Goal: Transaction & Acquisition: Purchase product/service

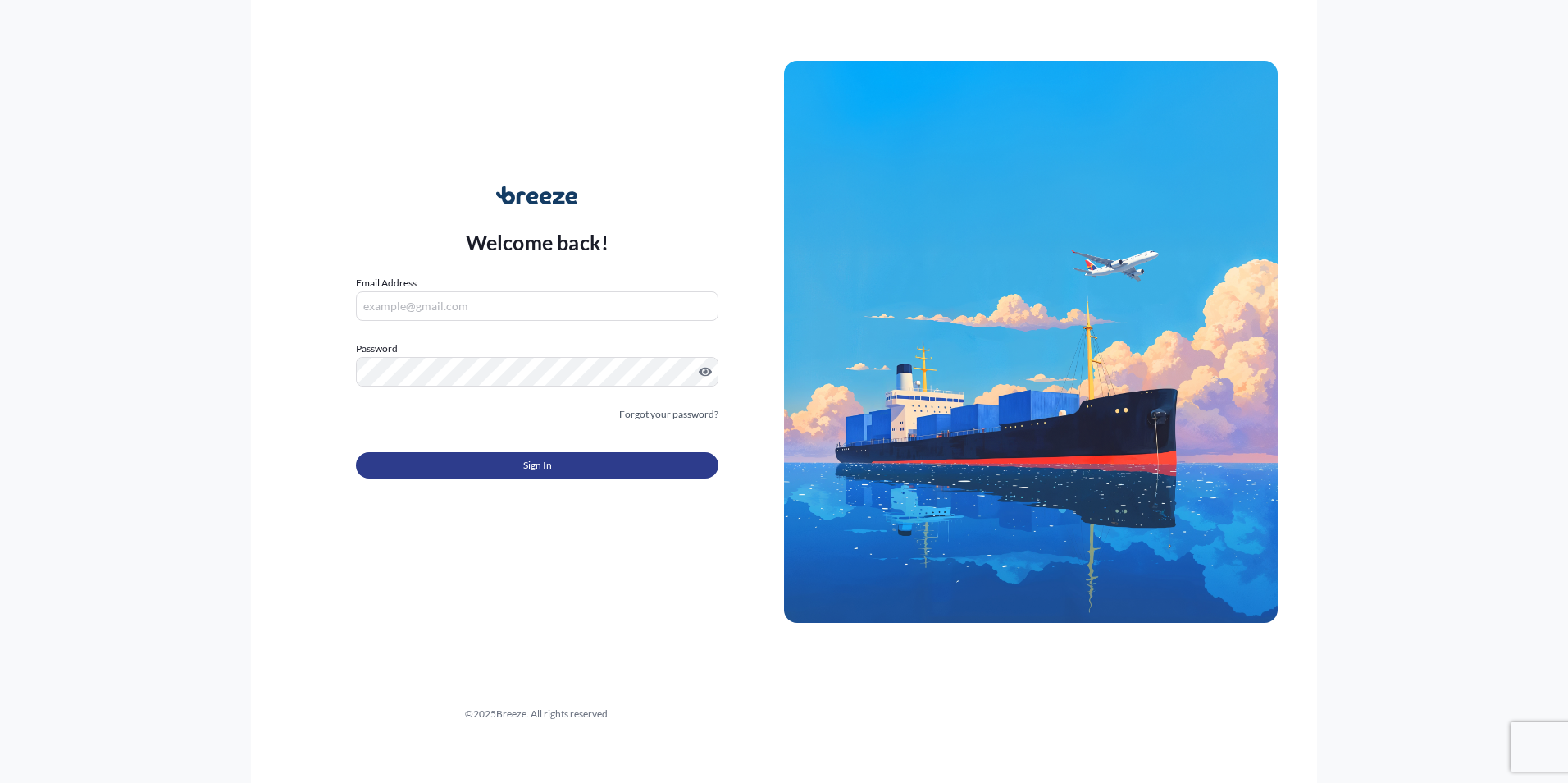
type input "[EMAIL_ADDRESS][DOMAIN_NAME]"
click at [546, 468] on span "Sign In" at bounding box center [537, 465] width 29 height 16
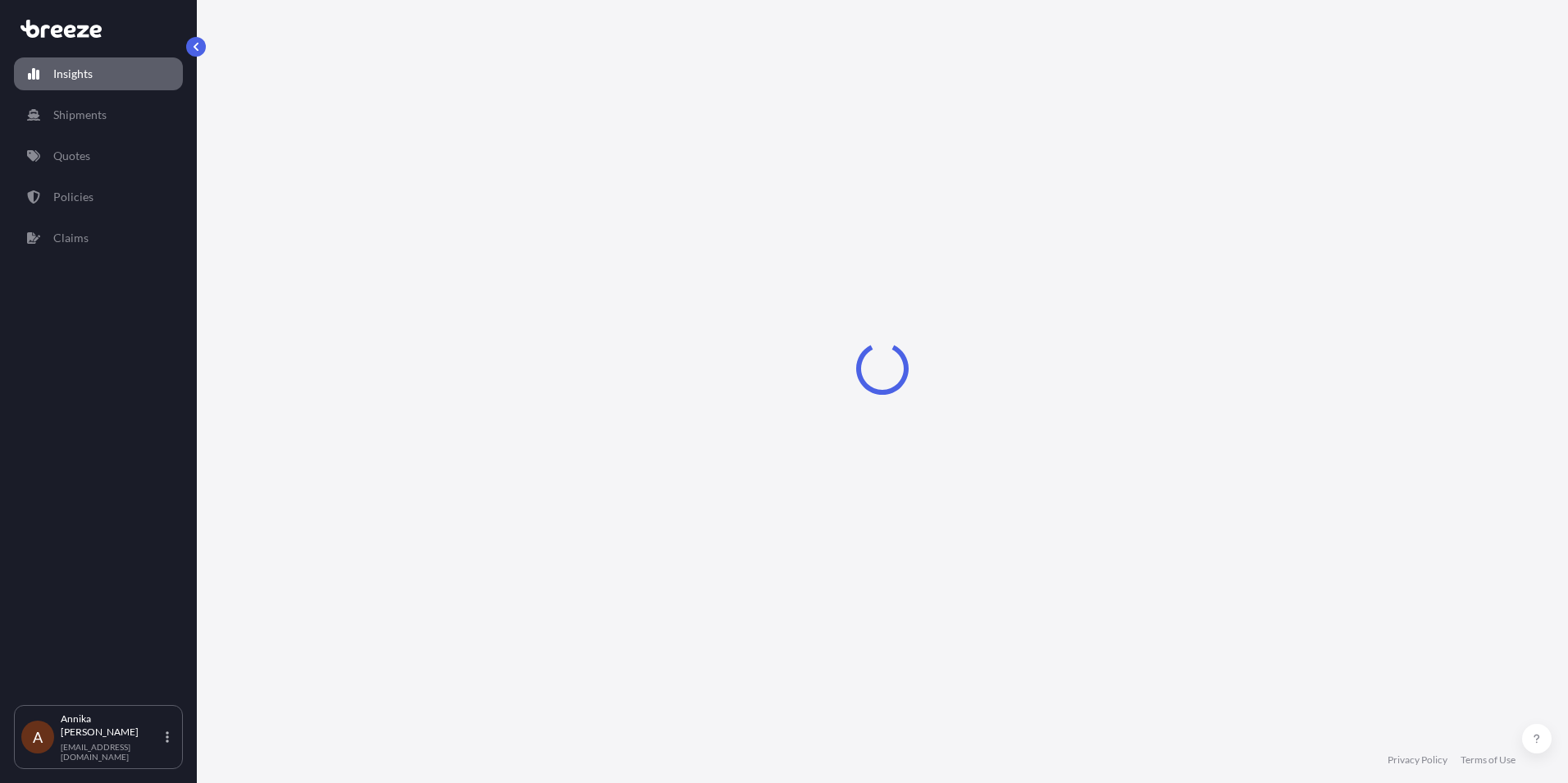
select select "2025"
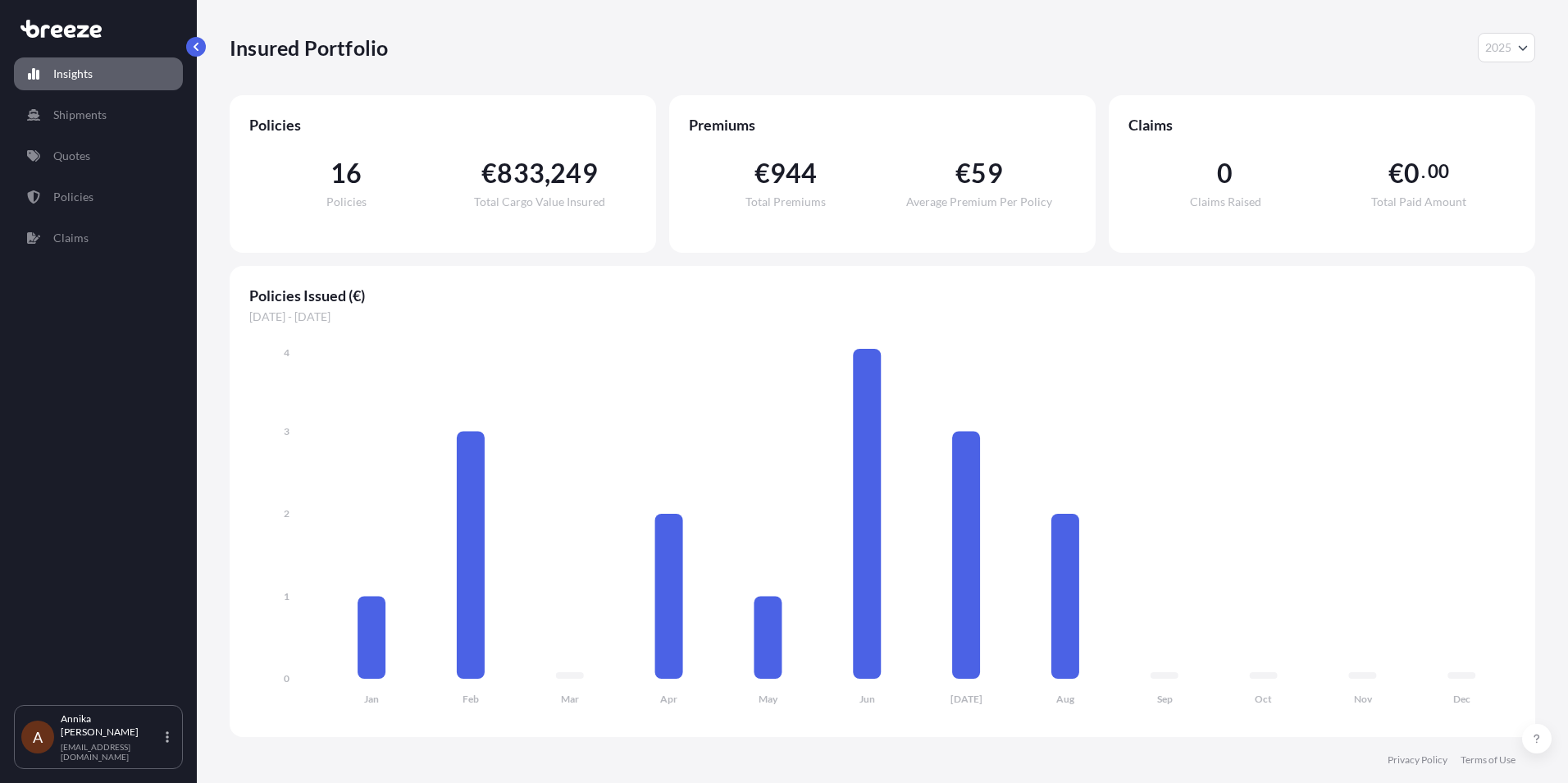
drag, startPoint x: 217, startPoint y: 279, endPoint x: 406, endPoint y: 155, distance: 226.0
click at [217, 279] on div "Insured Portfolio 2025 2025 2024 2023 2022 Policies 16 Policies € 833 , 249 Tot…" at bounding box center [883, 368] width 1372 height 737
click at [78, 153] on p "Quotes" at bounding box center [71, 156] width 37 height 16
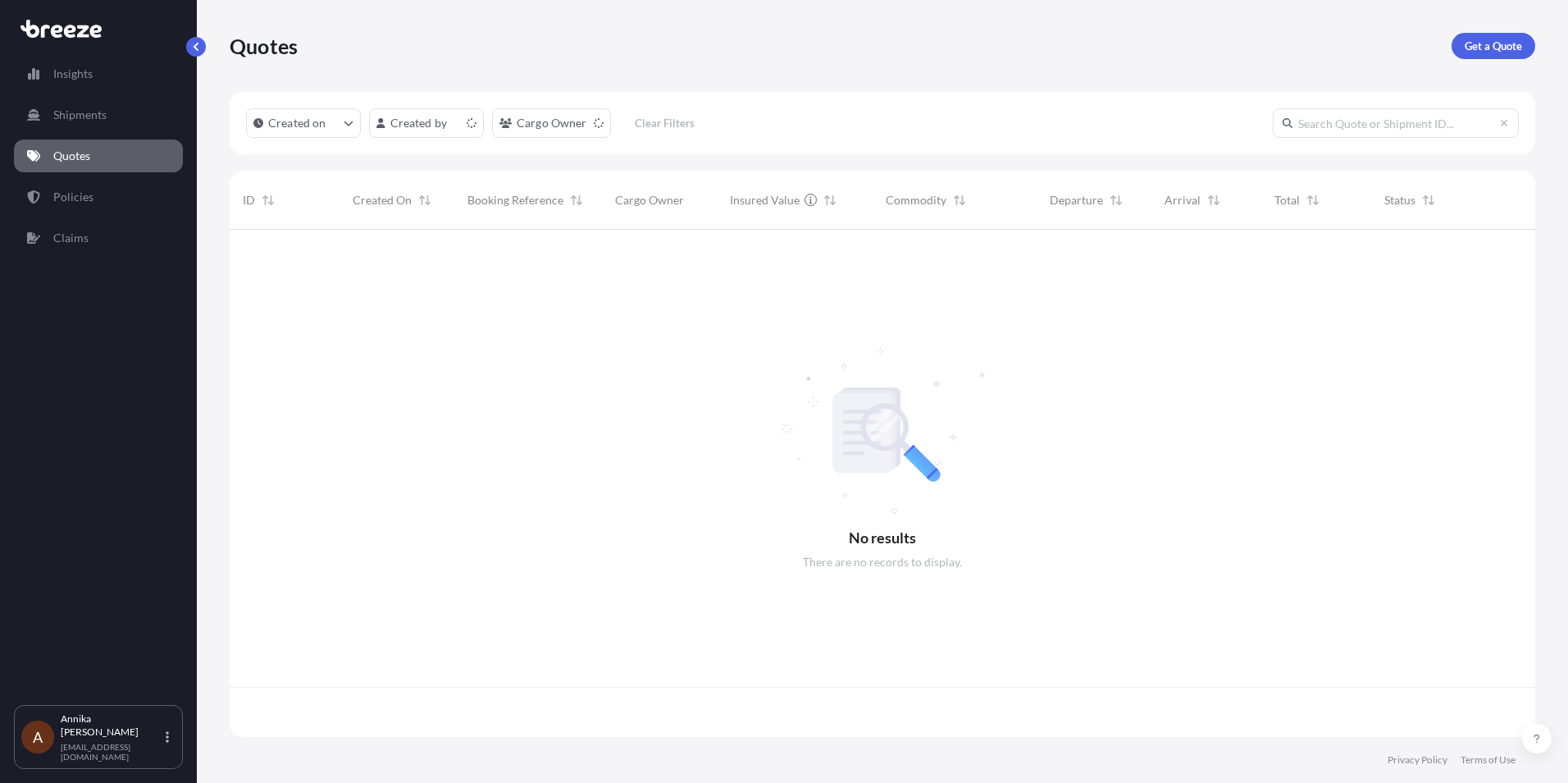
scroll to position [504, 1294]
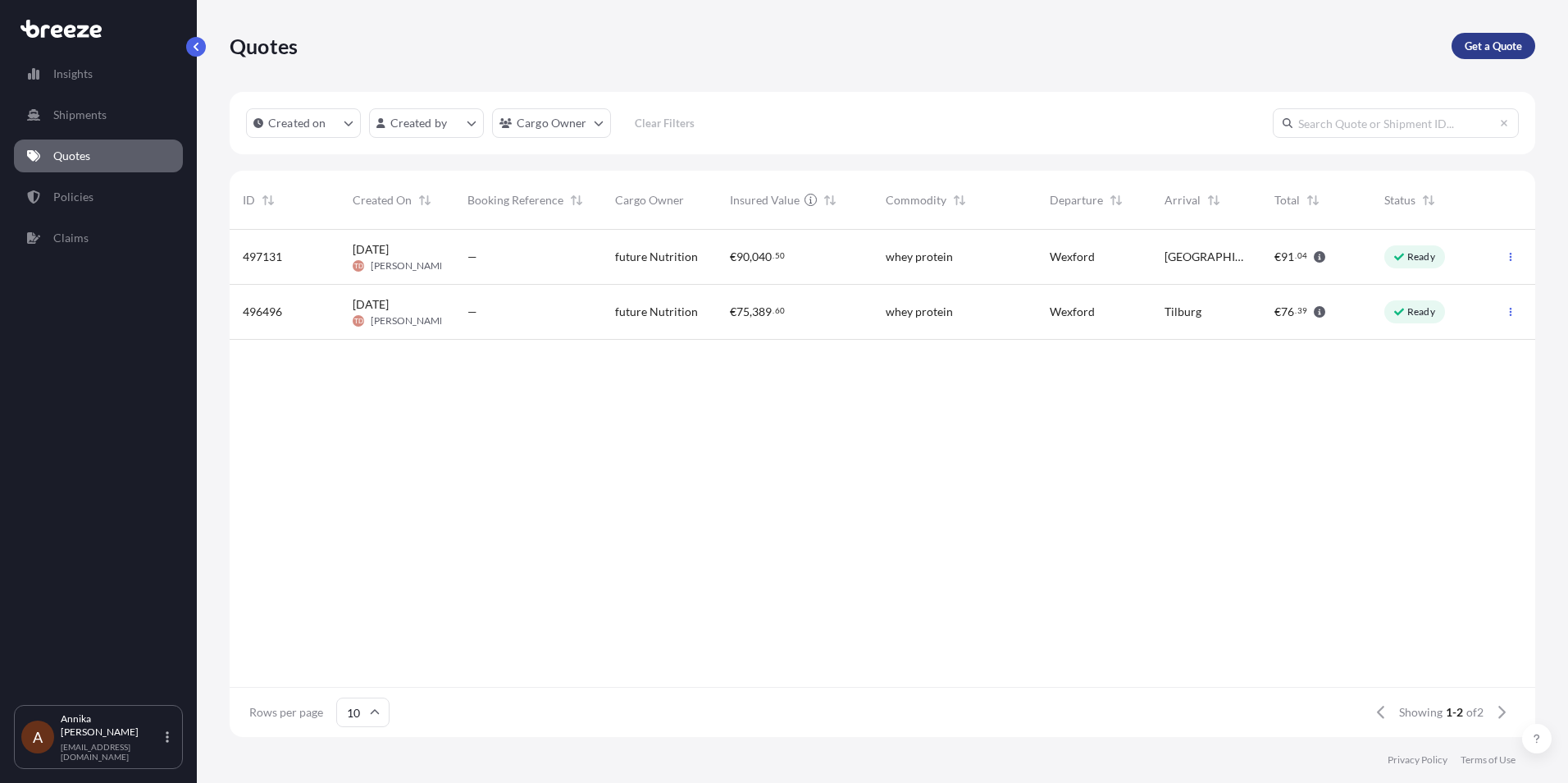
click at [1473, 50] on p "Get a Quote" at bounding box center [1494, 46] width 58 height 16
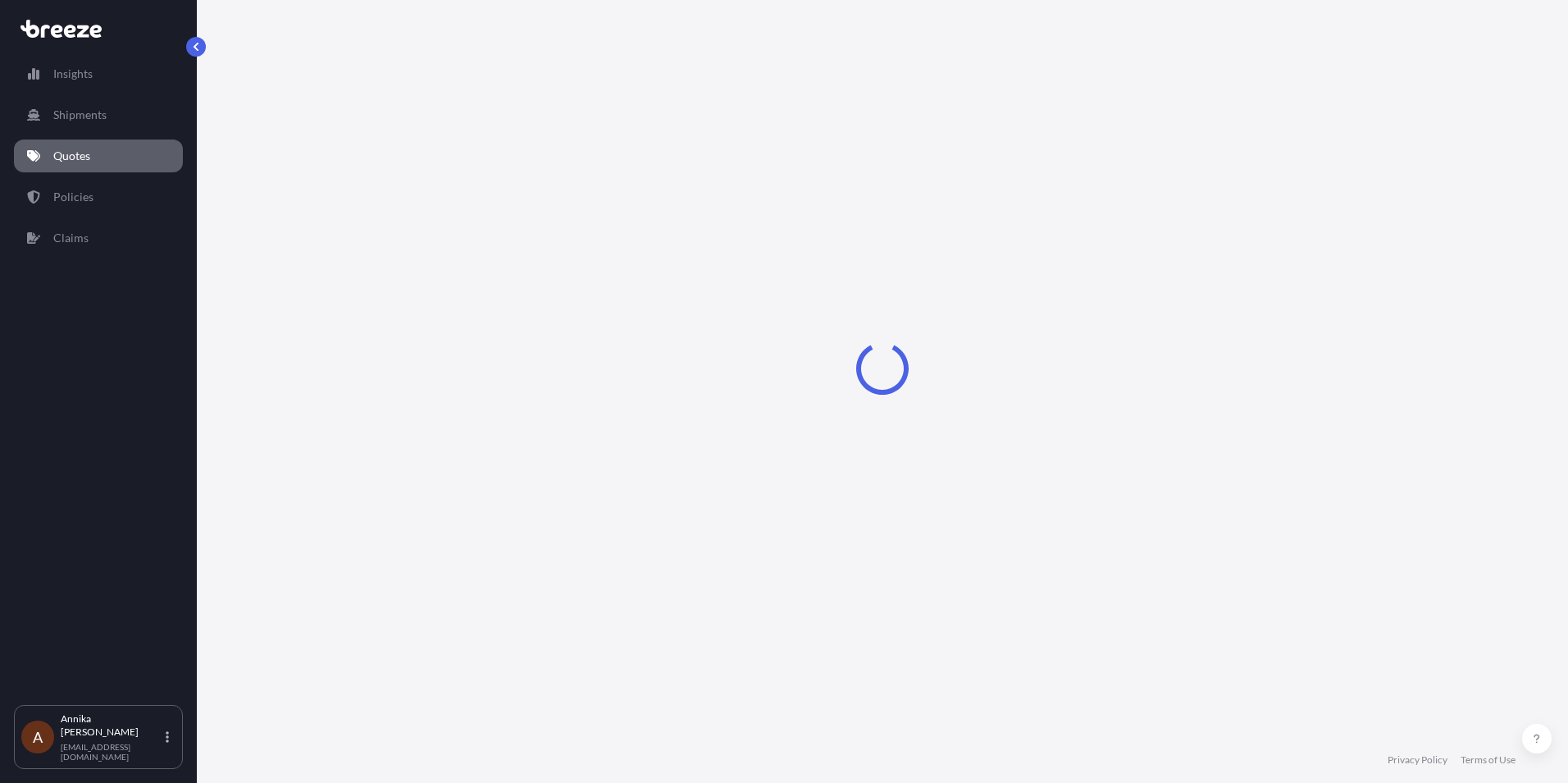
select select "Sea"
select select "1"
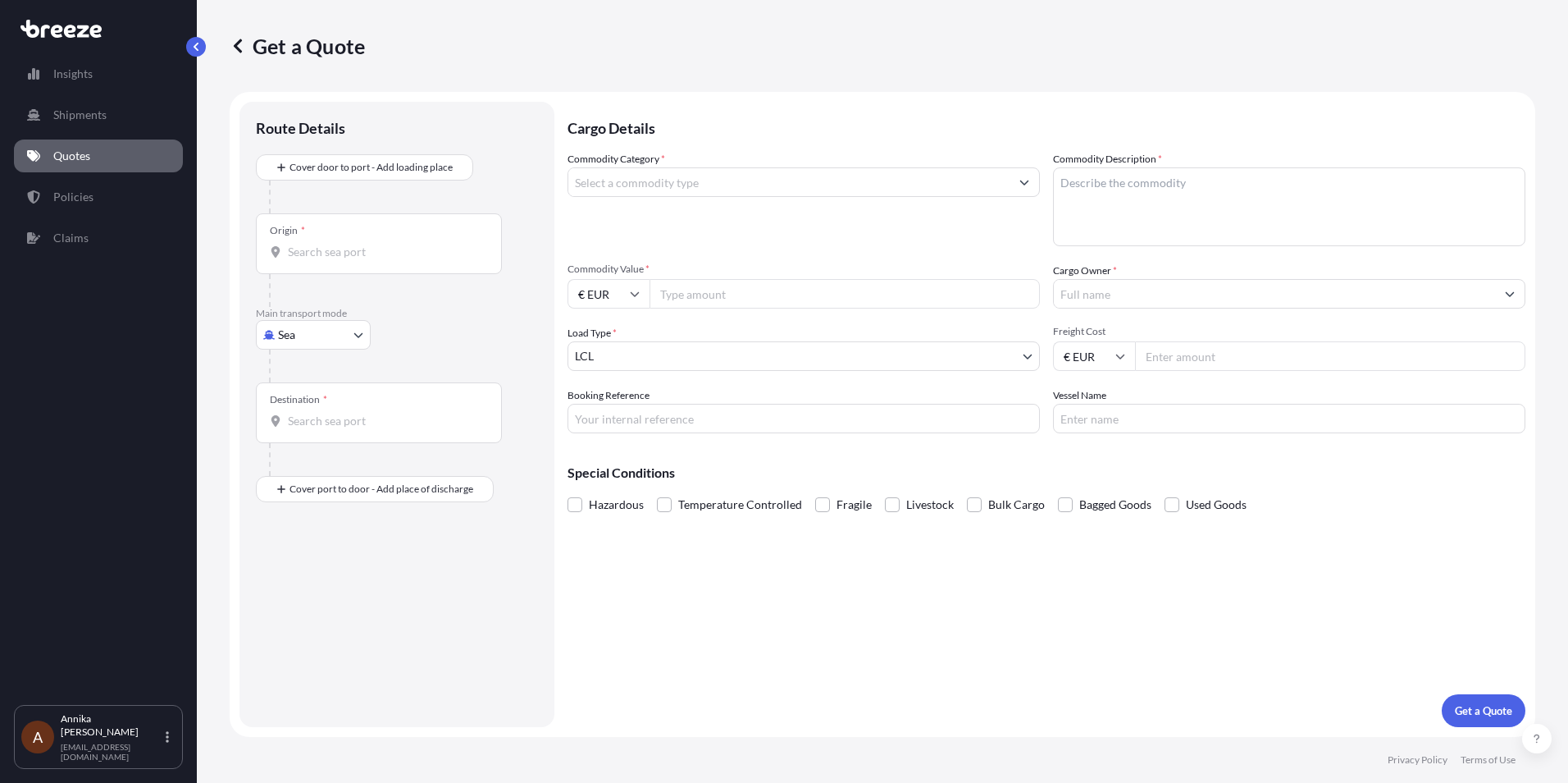
click at [338, 230] on div "Origin *" at bounding box center [379, 243] width 246 height 61
click at [338, 243] on input "Origin *" at bounding box center [385, 251] width 193 height 16
click at [406, 234] on div "Origin *" at bounding box center [379, 243] width 246 height 61
click at [406, 243] on input "Origin * Please select an origin" at bounding box center [385, 251] width 193 height 16
paste input "[GEOGRAPHIC_DATA] [GEOGRAPHIC_DATA] [GEOGRAPHIC_DATA] Postcode 221005"
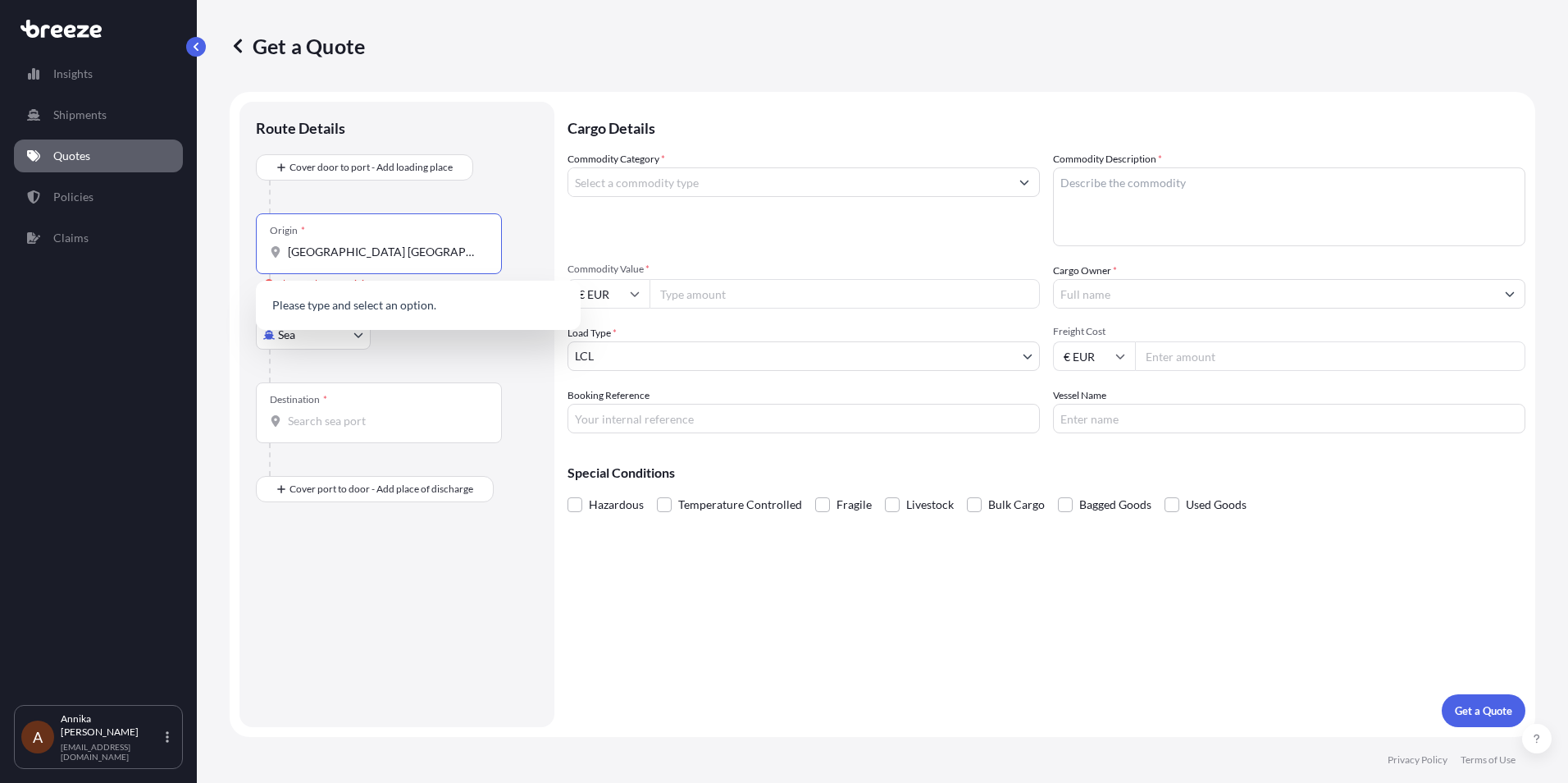
scroll to position [0, 44]
drag, startPoint x: 412, startPoint y: 249, endPoint x: 440, endPoint y: 250, distance: 28.0
click at [414, 249] on input "[GEOGRAPHIC_DATA] [GEOGRAPHIC_DATA] [GEOGRAPHIC_DATA] Postcode 221005" at bounding box center [385, 251] width 193 height 16
type input "[GEOGRAPHIC_DATA] [GEOGRAPHIC_DATA] [GEOGRAPHIC_DATA] Postcode 221005"
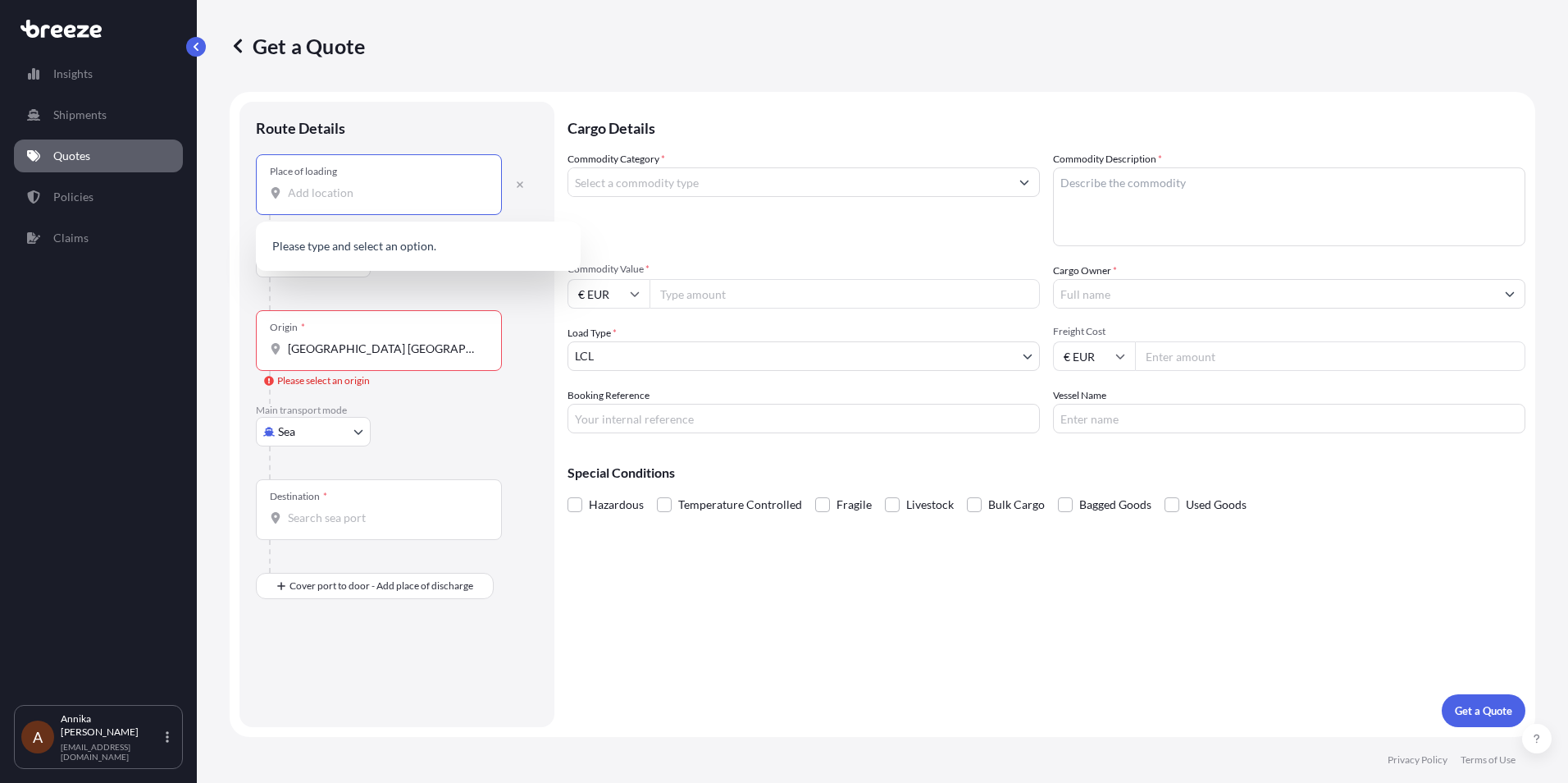
click at [383, 193] on input "Place of loading" at bounding box center [385, 193] width 193 height 16
click at [331, 210] on div "Place of loading" at bounding box center [379, 185] width 246 height 61
click at [331, 201] on input "Place of loading" at bounding box center [385, 193] width 193 height 16
paste input "[GEOGRAPHIC_DATA] [GEOGRAPHIC_DATA] [GEOGRAPHIC_DATA] [GEOGRAPHIC_DATA] Postcod…"
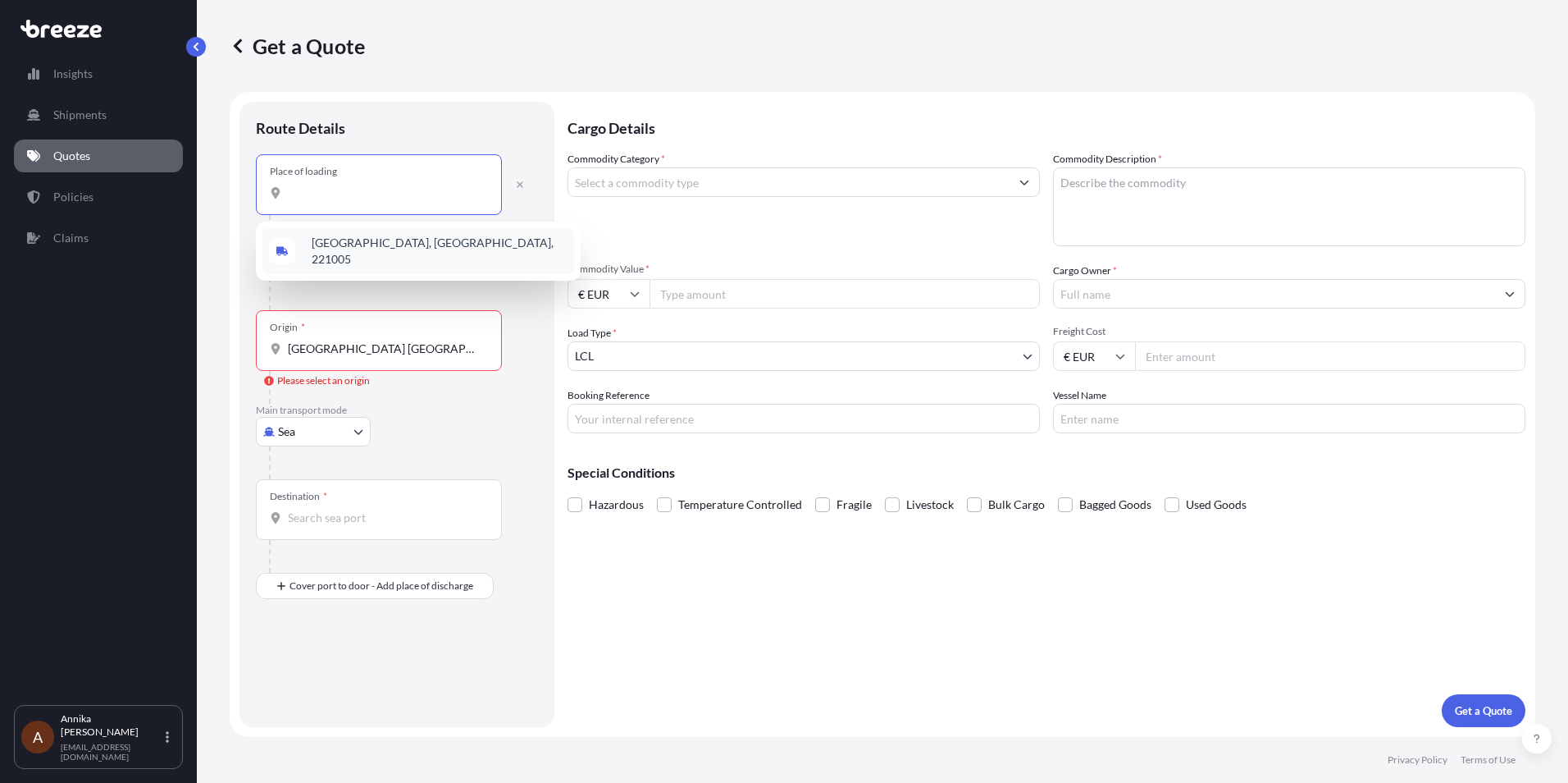
click at [390, 248] on span "[GEOGRAPHIC_DATA], [GEOGRAPHIC_DATA], 221005" at bounding box center [440, 250] width 256 height 33
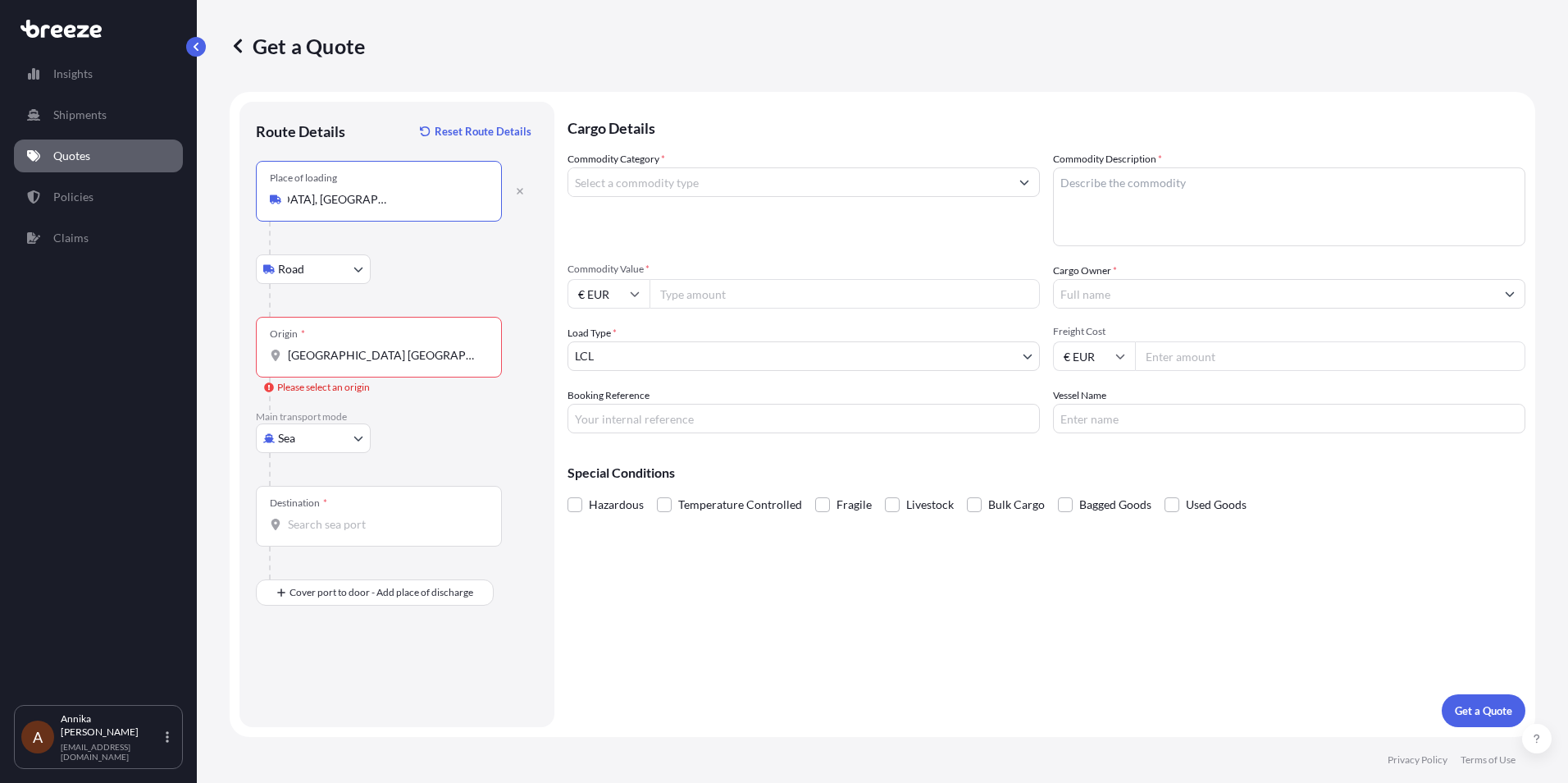
scroll to position [0, 0]
type input "[GEOGRAPHIC_DATA], [GEOGRAPHIC_DATA], 221005"
click at [360, 271] on body "0 options available. 0 options available. 1 option available. Insights Shipment…" at bounding box center [784, 391] width 1568 height 783
drag, startPoint x: 483, startPoint y: 358, endPoint x: 244, endPoint y: 355, distance: 239.0
click at [244, 355] on div "Route Details Reset Route Details Place of loading [GEOGRAPHIC_DATA] Rail Origi…" at bounding box center [397, 414] width 315 height 625
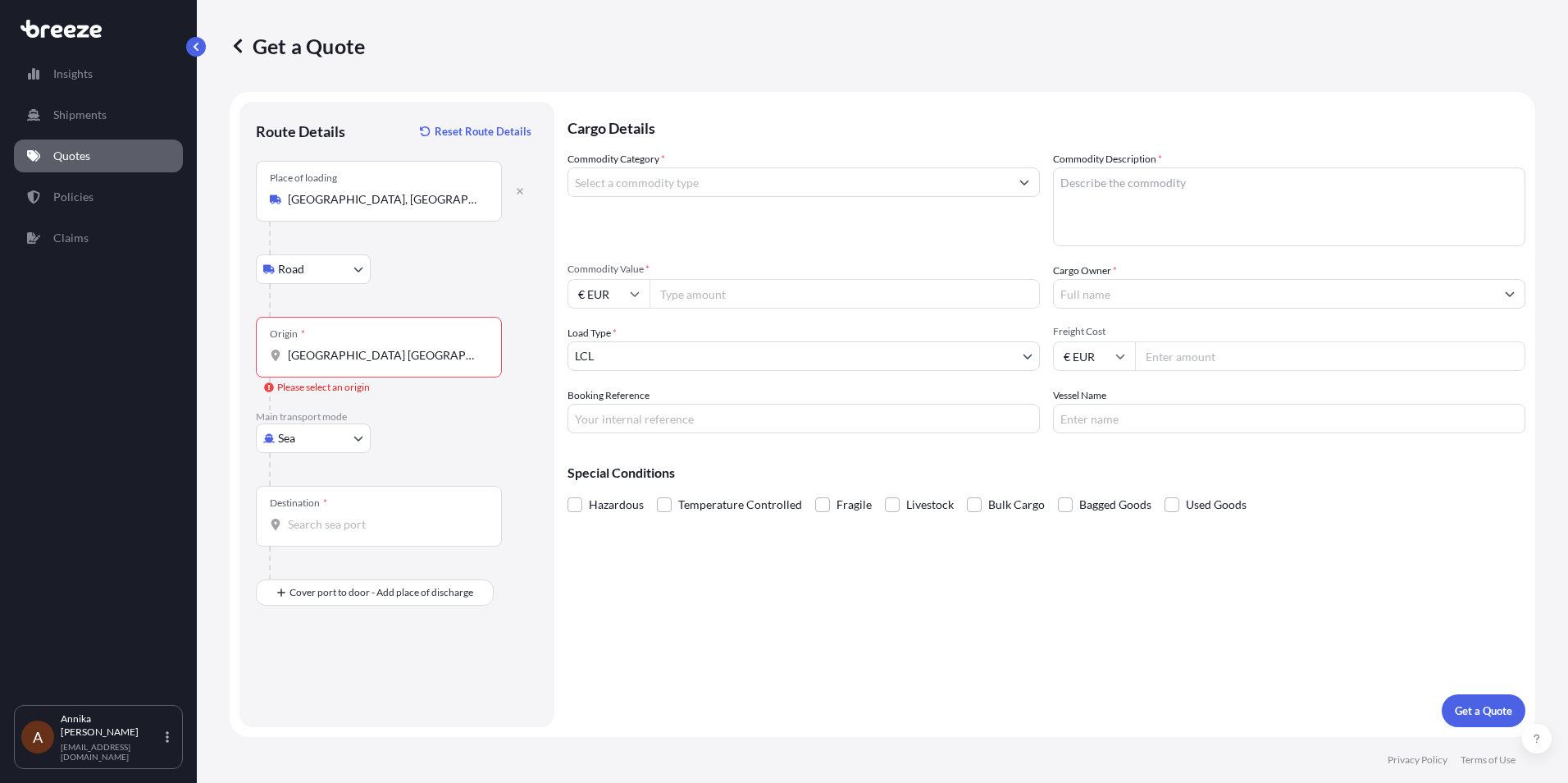
click at [446, 290] on div at bounding box center [404, 300] width 269 height 33
click at [355, 388] on div "Please select an origin" at bounding box center [317, 387] width 106 height 16
click at [355, 364] on input "[GEOGRAPHIC_DATA] [GEOGRAPHIC_DATA] [GEOGRAPHIC_DATA] Postcode 221005" at bounding box center [385, 355] width 193 height 16
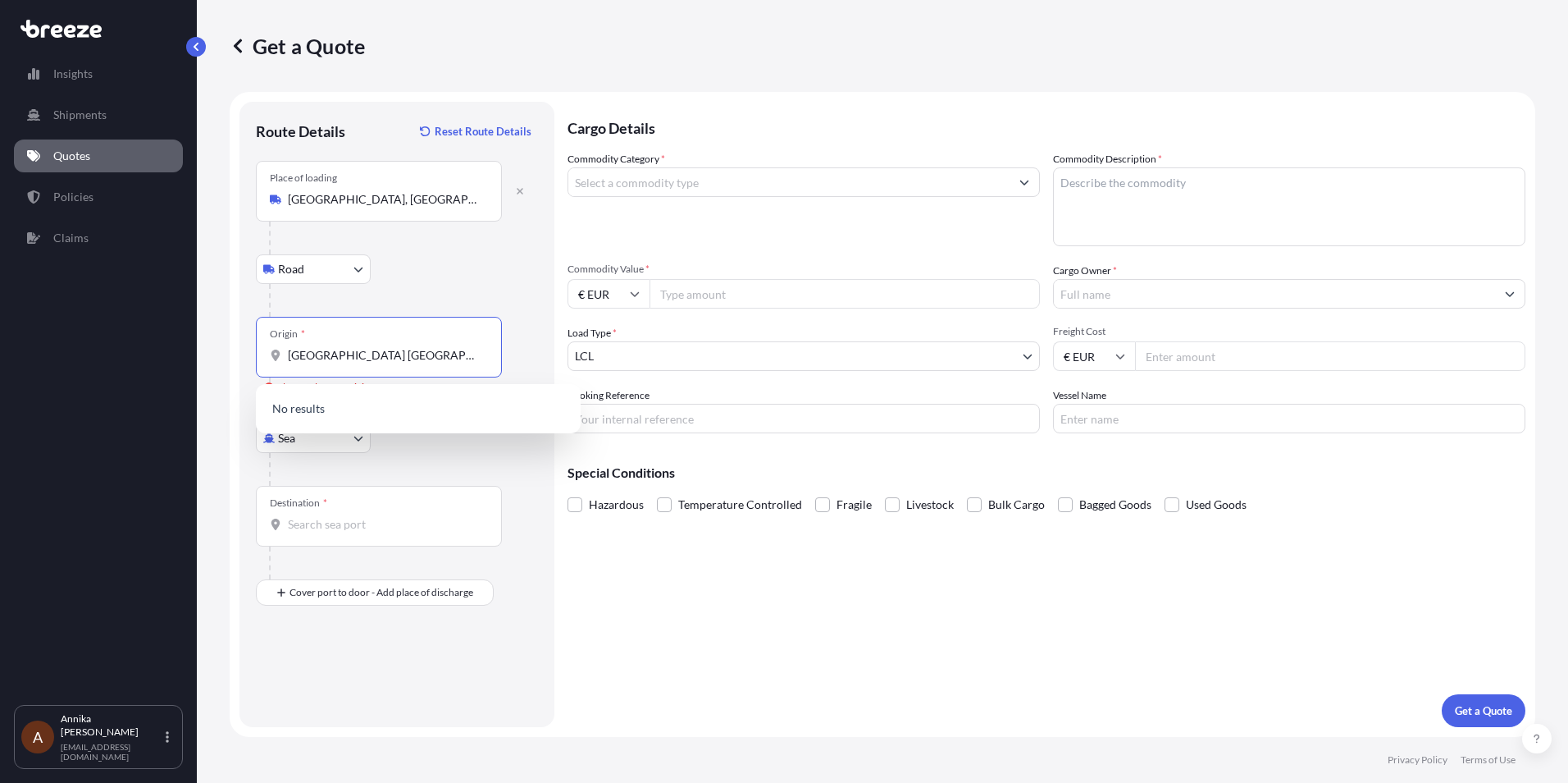
scroll to position [0, 45]
drag, startPoint x: 290, startPoint y: 358, endPoint x: 534, endPoint y: 355, distance: 244.0
click at [527, 350] on div "Origin * [GEOGRAPHIC_DATA] [GEOGRAPHIC_DATA] [GEOGRAPHIC_DATA] Postcode 221005 …" at bounding box center [397, 364] width 282 height 94
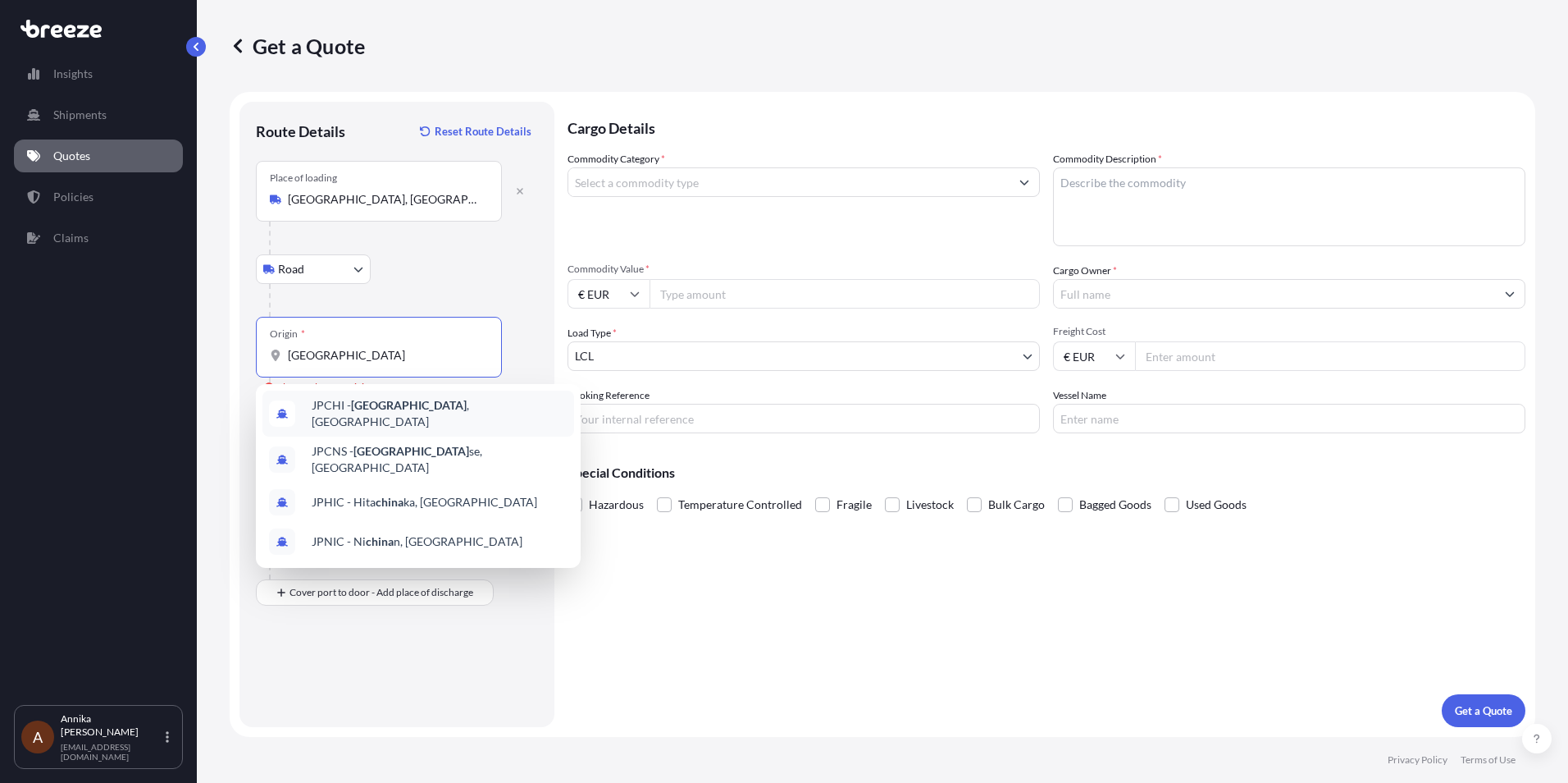
click at [338, 356] on input "[GEOGRAPHIC_DATA]" at bounding box center [385, 355] width 193 height 16
click at [553, 639] on div "Route Details Reset Route Details Place of loading [GEOGRAPHIC_DATA] Road Road …" at bounding box center [397, 414] width 315 height 625
drag, startPoint x: 329, startPoint y: 359, endPoint x: 268, endPoint y: 358, distance: 61.0
click at [269, 357] on div "Origin * [GEOGRAPHIC_DATA]" at bounding box center [379, 347] width 246 height 61
type input "ningbo"
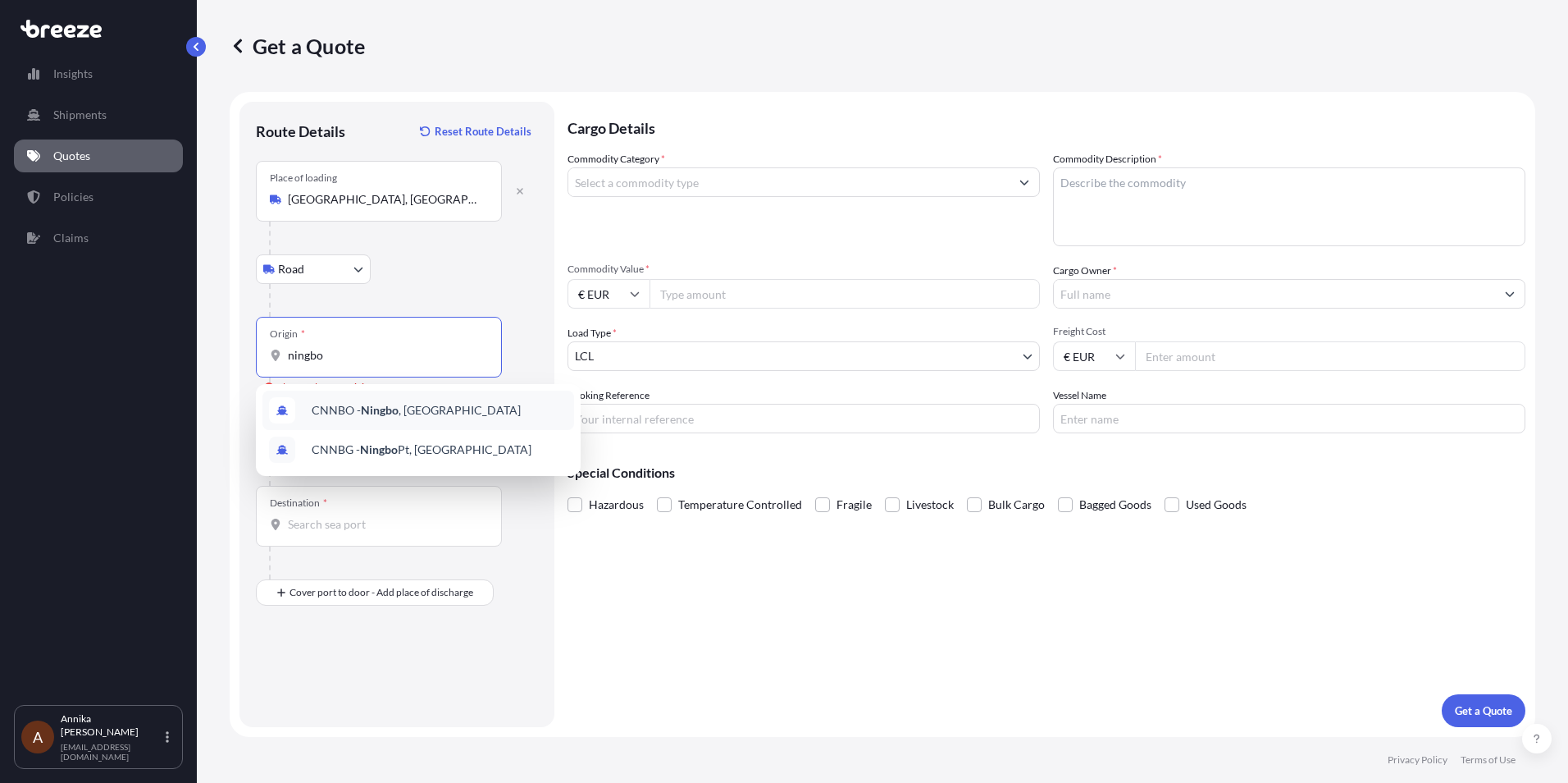
drag, startPoint x: 262, startPoint y: 343, endPoint x: 219, endPoint y: 345, distance: 43.0
click at [219, 345] on div "Get a Quote Route Details Reset Route Details Place of loading [GEOGRAPHIC_DATA…" at bounding box center [883, 368] width 1372 height 737
